Goal: Task Accomplishment & Management: Manage account settings

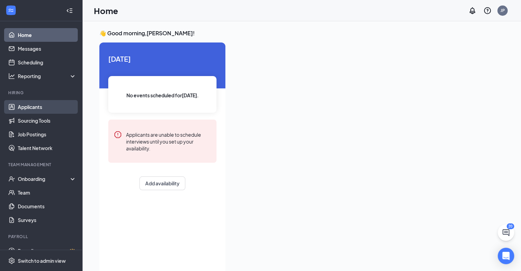
click at [39, 104] on link "Applicants" at bounding box center [47, 107] width 59 height 14
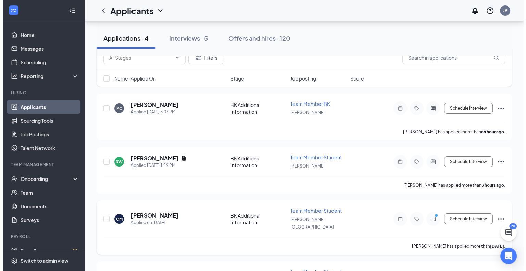
scroll to position [68, 0]
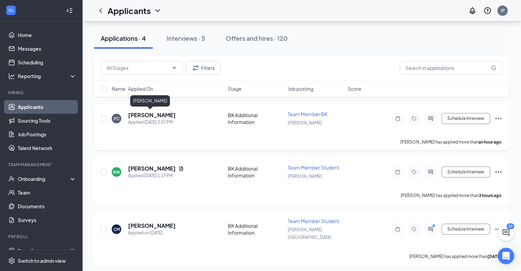
click at [153, 115] on h5 "Preston Cirell" at bounding box center [152, 115] width 48 height 8
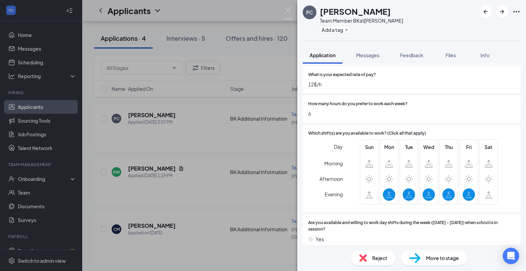
scroll to position [274, 0]
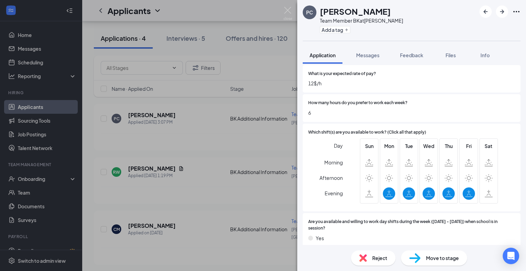
click at [276, 257] on span "Reject" at bounding box center [379, 258] width 15 height 8
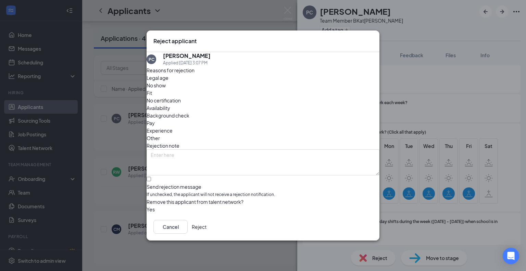
click at [170, 104] on span "Availability" at bounding box center [158, 108] width 24 height 8
click at [206, 229] on button "Reject" at bounding box center [199, 227] width 15 height 14
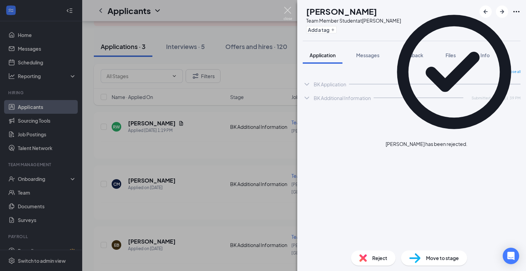
click at [276, 10] on img at bounding box center [287, 13] width 9 height 13
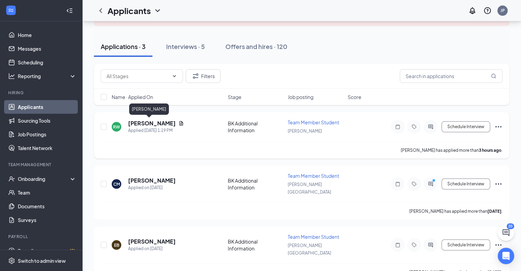
click at [139, 120] on h5 "Rick willis" at bounding box center [152, 123] width 48 height 8
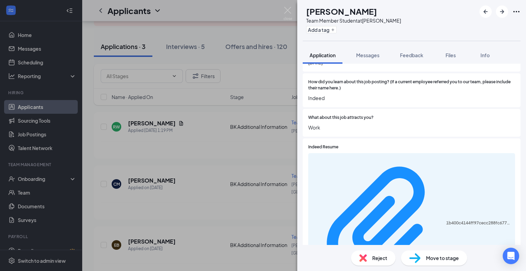
scroll to position [532, 0]
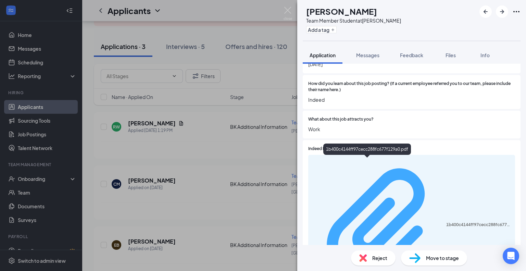
click at [276, 222] on div "1b400c4144ff97cecc288fc677f129a0.pdf" at bounding box center [478, 224] width 65 height 5
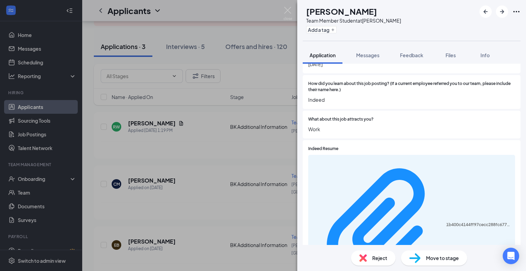
click at [276, 256] on span "Reject" at bounding box center [379, 258] width 15 height 8
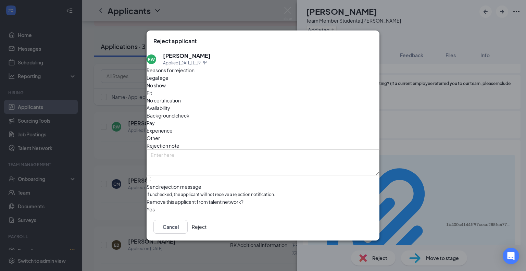
click at [152, 94] on span "Fit" at bounding box center [148, 93] width 5 height 8
click at [206, 229] on button "Reject" at bounding box center [199, 227] width 15 height 14
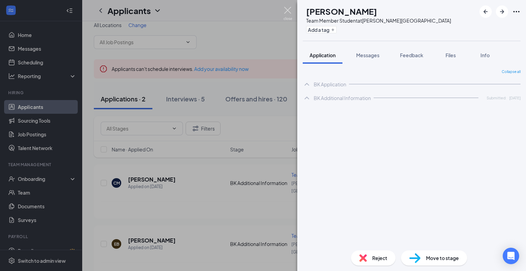
click at [276, 11] on img at bounding box center [287, 13] width 9 height 13
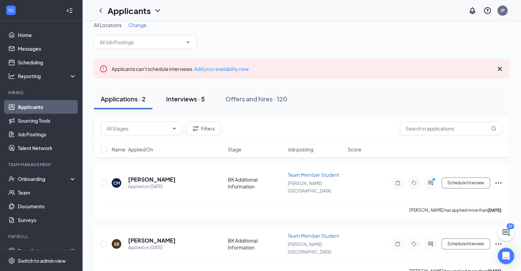
click at [188, 97] on div "Interviews · 5" at bounding box center [185, 98] width 39 height 9
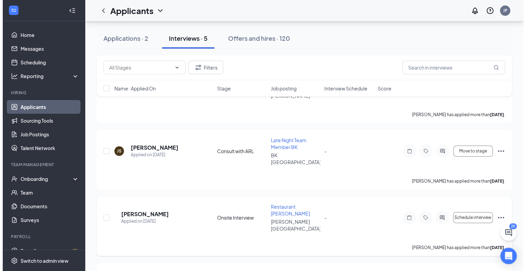
scroll to position [113, 0]
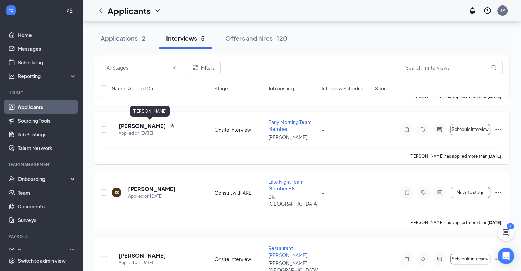
click at [140, 124] on h5 "Lili Burrows" at bounding box center [142, 126] width 48 height 8
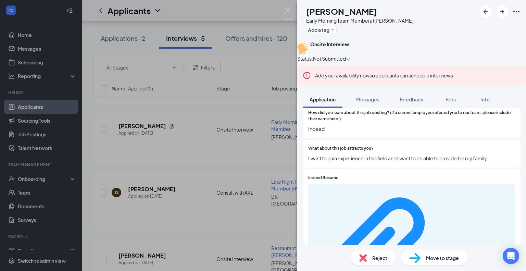
scroll to position [575, 0]
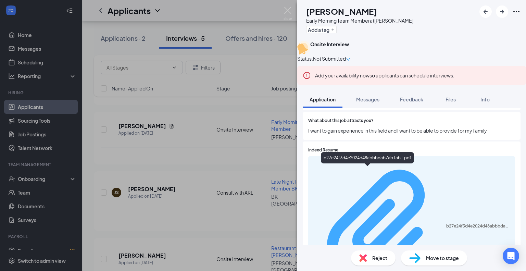
click at [276, 223] on div "b27e24f3d4e2024d48abbbdab7ab1ab1.pdf" at bounding box center [478, 225] width 65 height 5
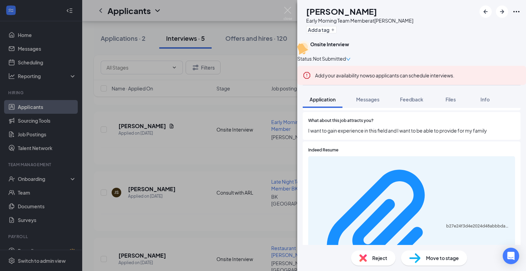
scroll to position [573, 0]
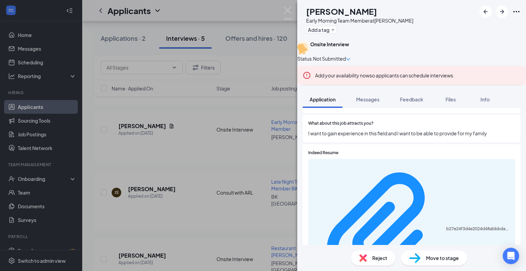
click at [276, 12] on icon "Ellipses" at bounding box center [516, 11] width 6 height 1
click at [276, 27] on link "View full application" at bounding box center [464, 25] width 44 height 8
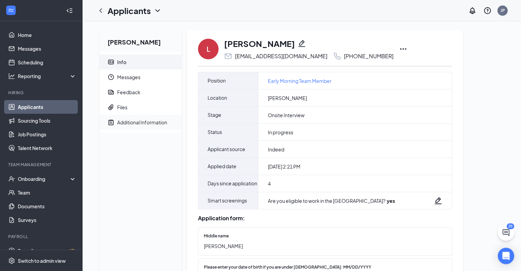
click at [147, 121] on div "Additional Information" at bounding box center [142, 122] width 50 height 7
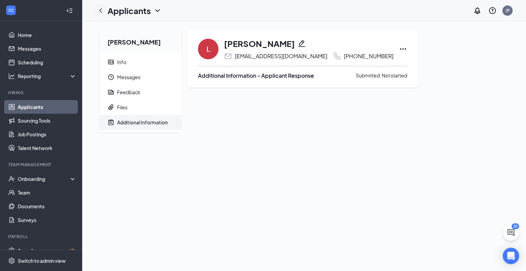
click at [103, 11] on icon "ChevronLeft" at bounding box center [101, 11] width 8 height 8
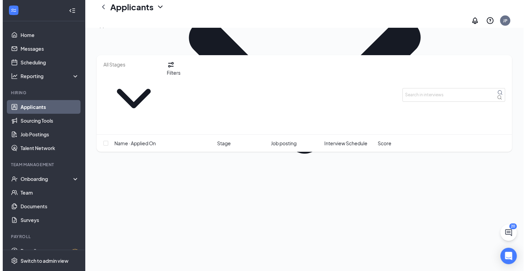
scroll to position [182, 0]
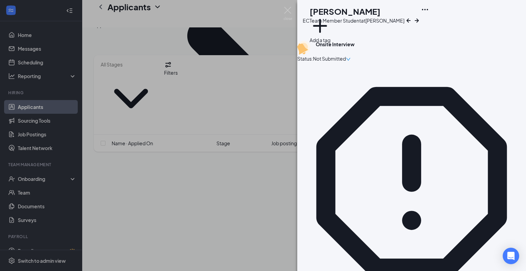
scroll to position [267, 0]
click at [429, 12] on icon "Ellipses" at bounding box center [425, 9] width 8 height 8
click at [471, 26] on link "View full application" at bounding box center [479, 27] width 74 height 7
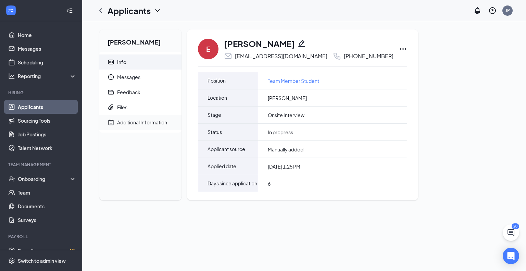
click at [141, 121] on div "Additional Information" at bounding box center [142, 122] width 50 height 7
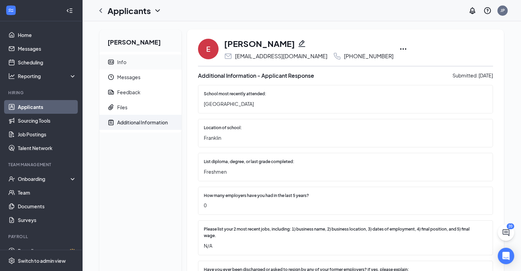
click at [123, 61] on div "Info" at bounding box center [121, 62] width 9 height 7
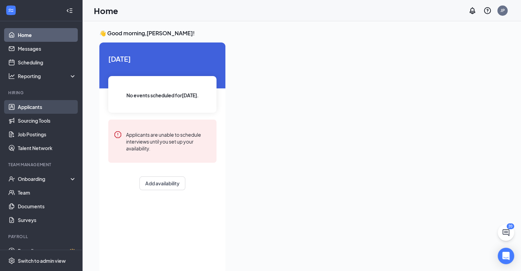
click at [37, 106] on link "Applicants" at bounding box center [47, 107] width 59 height 14
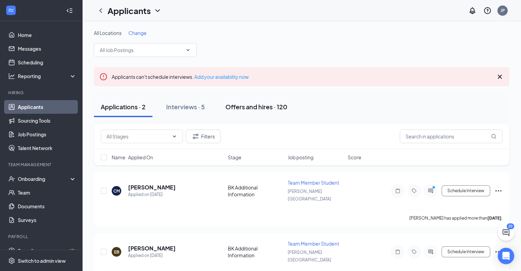
click at [239, 105] on div "Offers and hires · 120" at bounding box center [256, 106] width 62 height 9
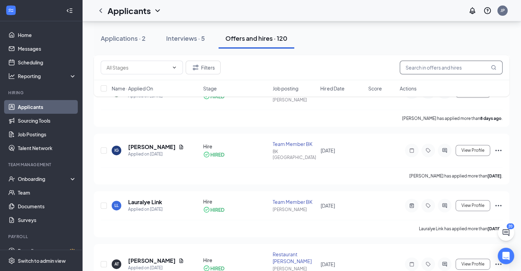
scroll to position [274, 0]
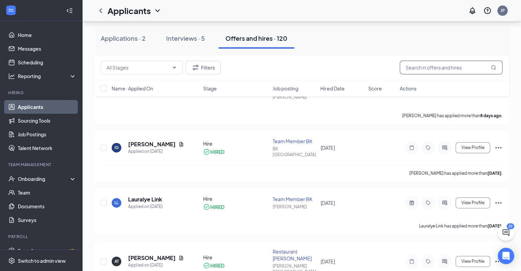
click at [423, 67] on input "text" at bounding box center [450, 68] width 103 height 14
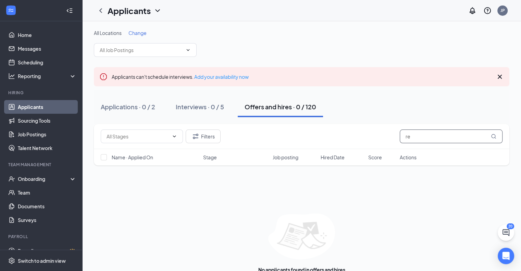
type input "r"
type input "caden"
click at [18, 191] on link "Team" at bounding box center [47, 192] width 59 height 14
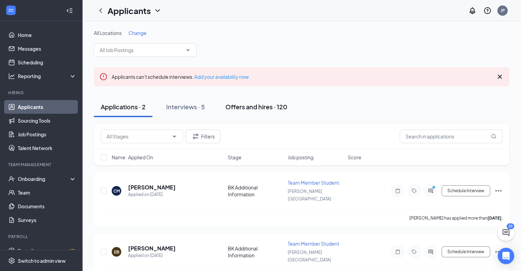
click at [258, 107] on div "Offers and hires · 120" at bounding box center [256, 106] width 62 height 9
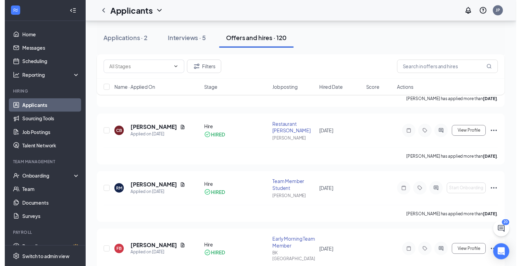
scroll to position [5475, 0]
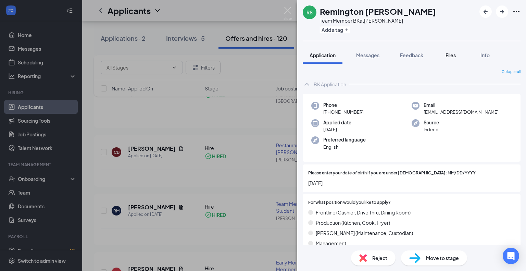
click at [450, 55] on span "Files" at bounding box center [450, 55] width 10 height 6
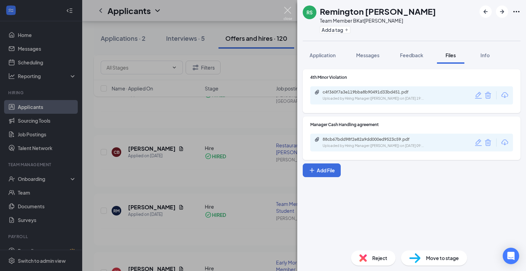
click at [288, 12] on img at bounding box center [287, 13] width 9 height 13
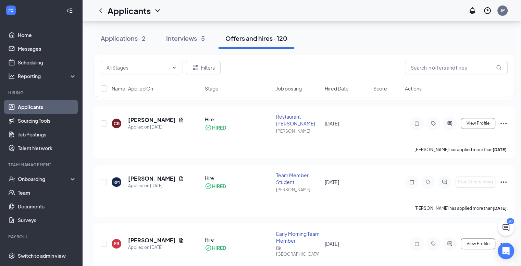
scroll to position [5510, 0]
